Goal: Find specific page/section: Find specific page/section

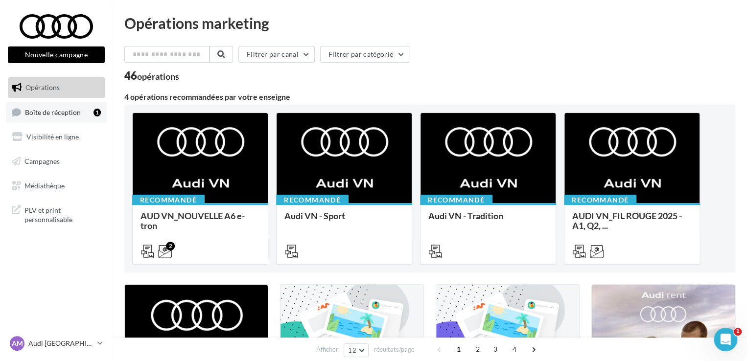
click at [76, 109] on span "Boîte de réception" at bounding box center [53, 112] width 56 height 8
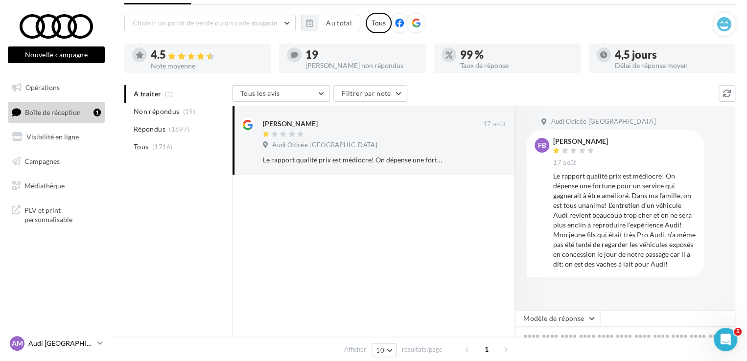
click at [73, 339] on p "Audi [GEOGRAPHIC_DATA]" at bounding box center [60, 344] width 65 height 10
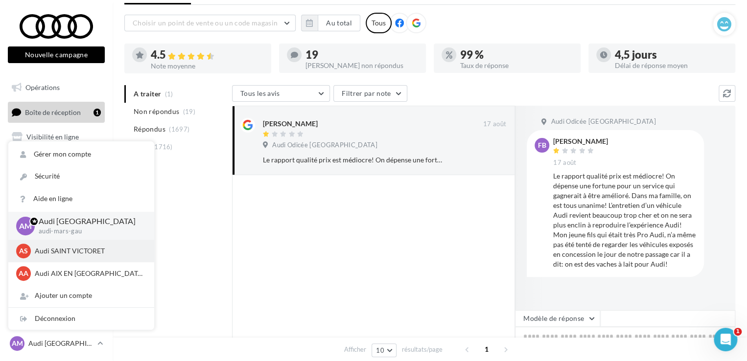
click at [69, 248] on p "Audi SAINT VICTORET" at bounding box center [89, 251] width 108 height 10
